Goal: Navigation & Orientation: Find specific page/section

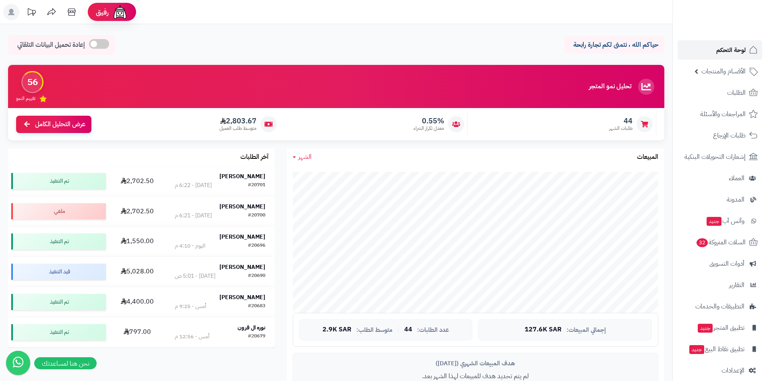
click at [692, 52] on link "لوحة التحكم" at bounding box center [720, 49] width 85 height 19
